Goal: Find specific page/section: Find specific page/section

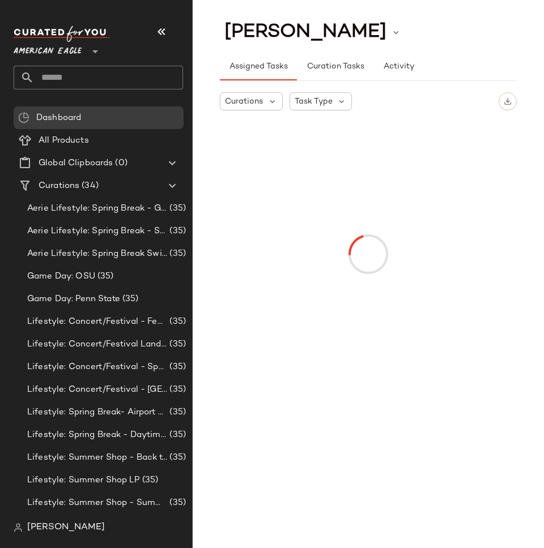
click at [34, 57] on span "American Eagle" at bounding box center [48, 49] width 68 height 20
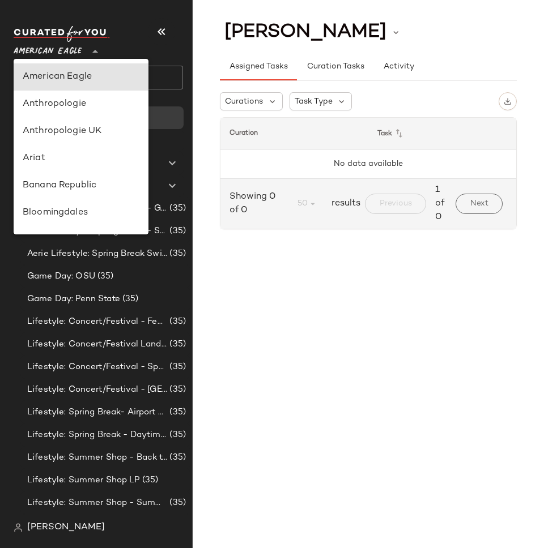
type input "**"
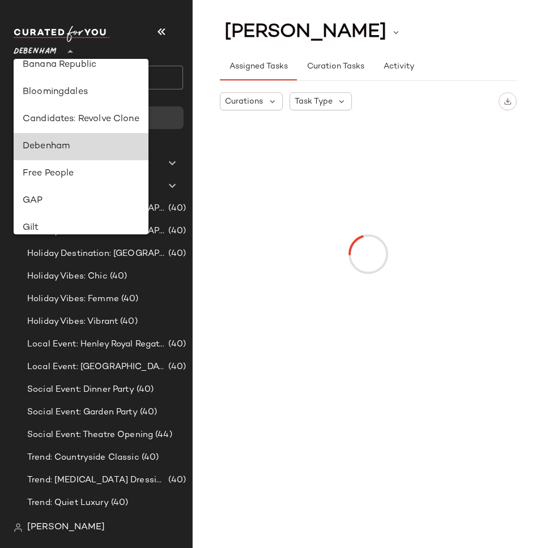
click at [69, 153] on div "Debenham" at bounding box center [81, 147] width 117 height 14
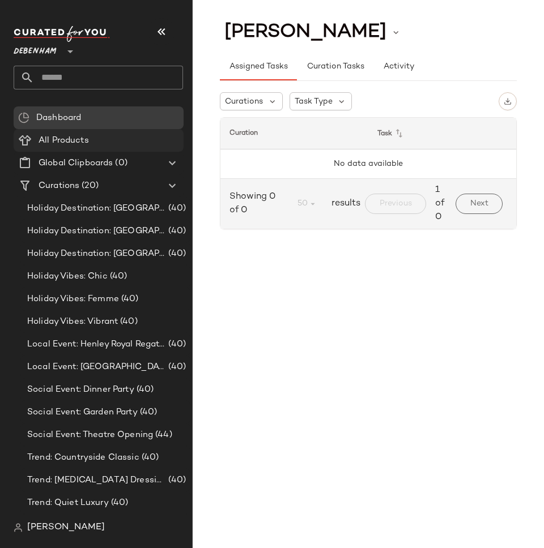
click at [72, 140] on span "All Products" at bounding box center [64, 140] width 50 height 13
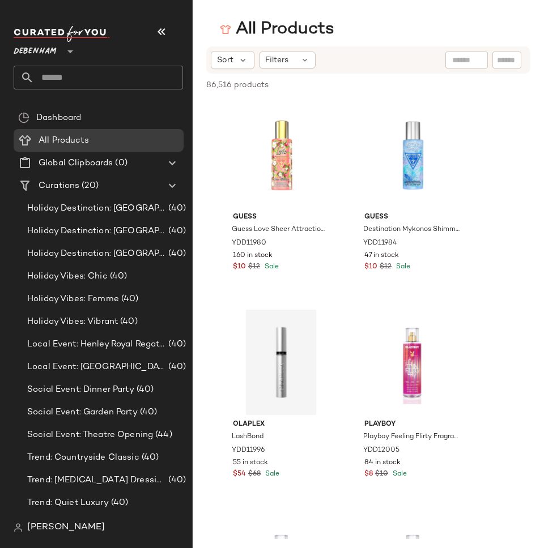
scroll to position [134, 0]
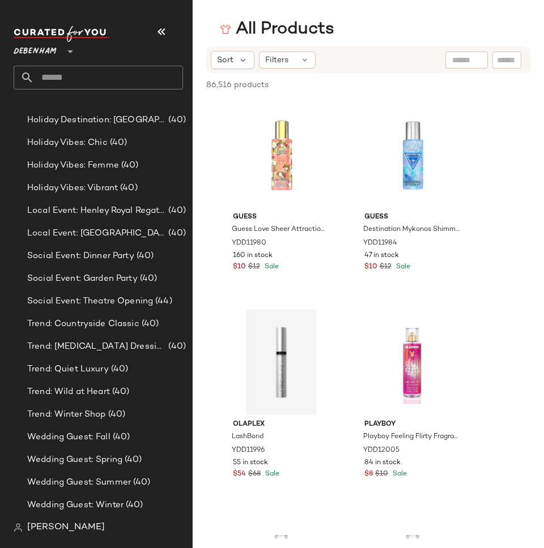
click at [37, 531] on span "[PERSON_NAME]" at bounding box center [66, 528] width 78 height 14
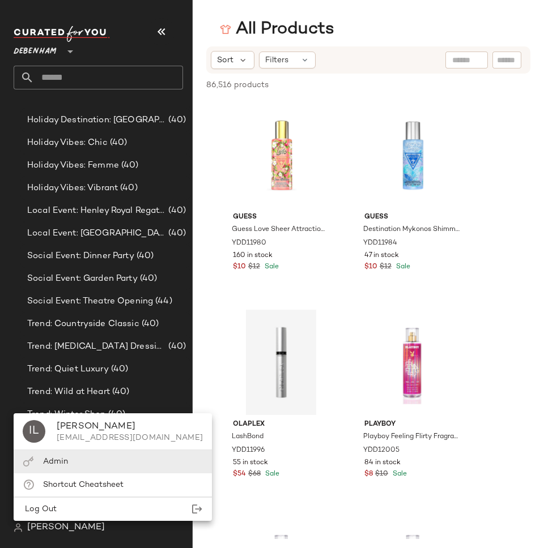
click at [74, 467] on div "Admin" at bounding box center [113, 461] width 198 height 23
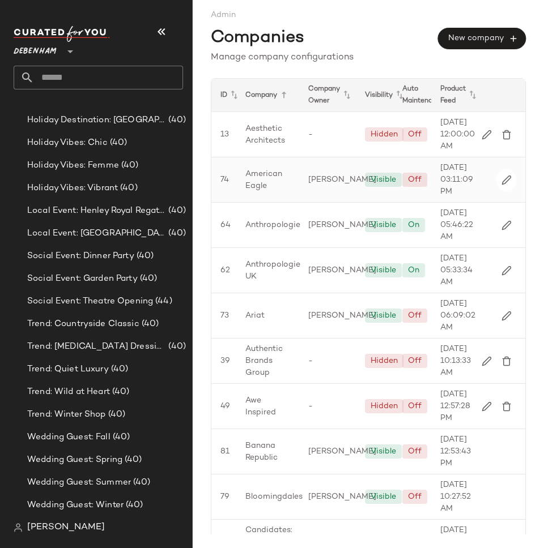
click at [269, 192] on span "American Eagle" at bounding box center [267, 180] width 45 height 24
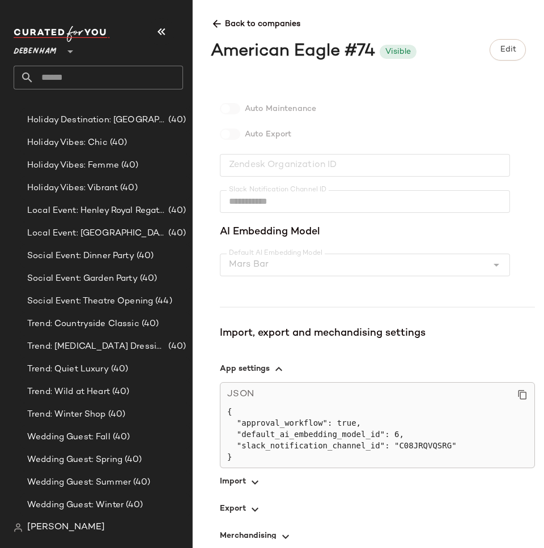
scroll to position [194, 0]
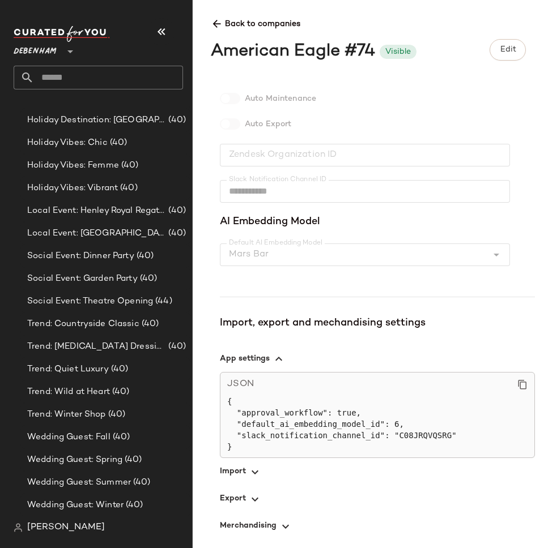
click at [236, 470] on span "button" at bounding box center [377, 471] width 315 height 27
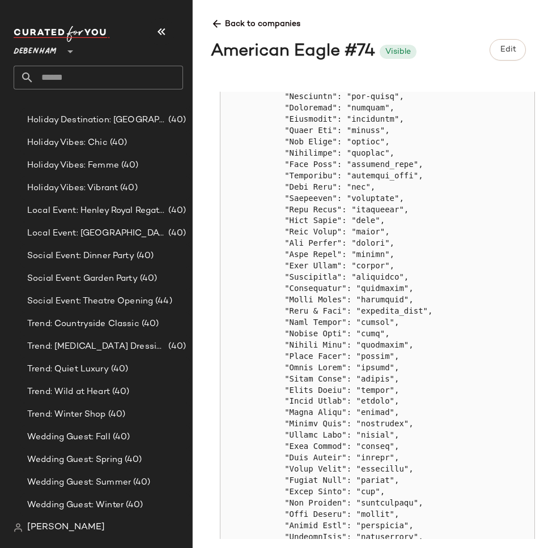
scroll to position [0, 0]
